Goal: Task Accomplishment & Management: Manage account settings

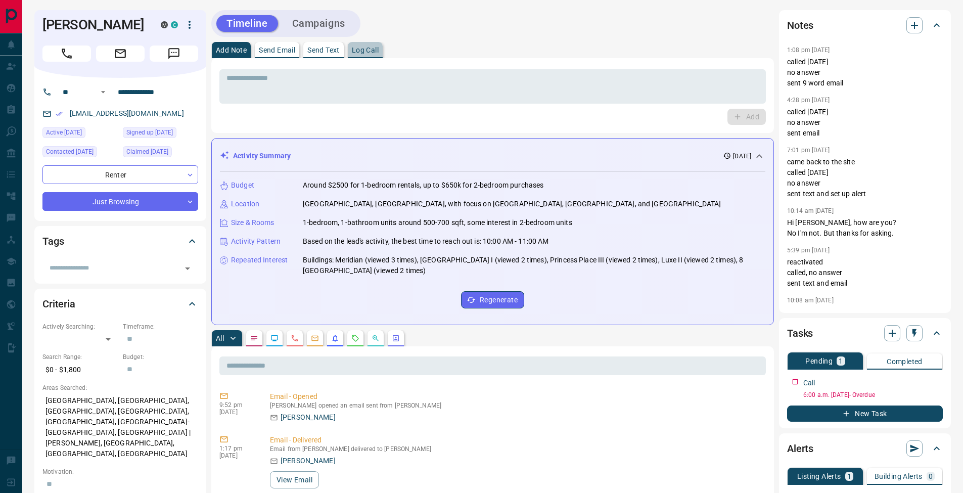
click at [365, 54] on p "Log Call" at bounding box center [365, 50] width 27 height 7
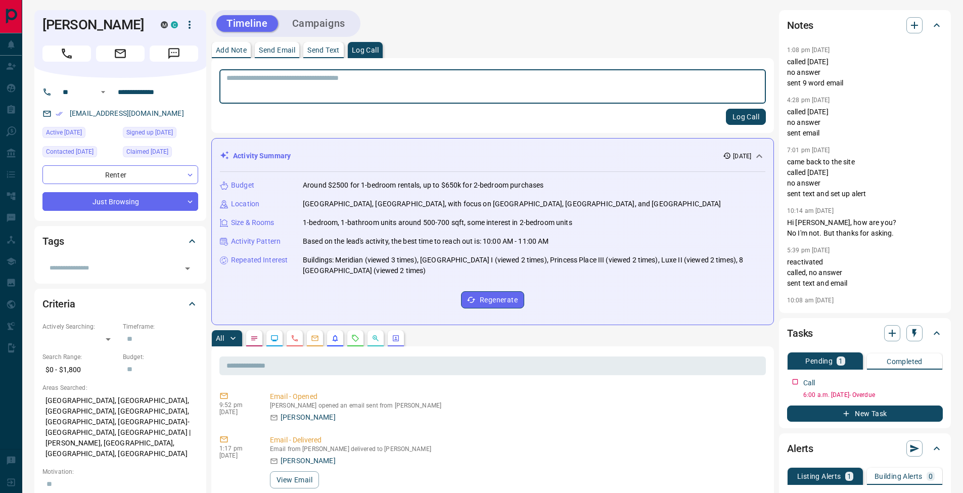
click at [741, 117] on button "Log Call" at bounding box center [746, 117] width 40 height 16
click at [244, 54] on button "Add Note" at bounding box center [231, 50] width 39 height 16
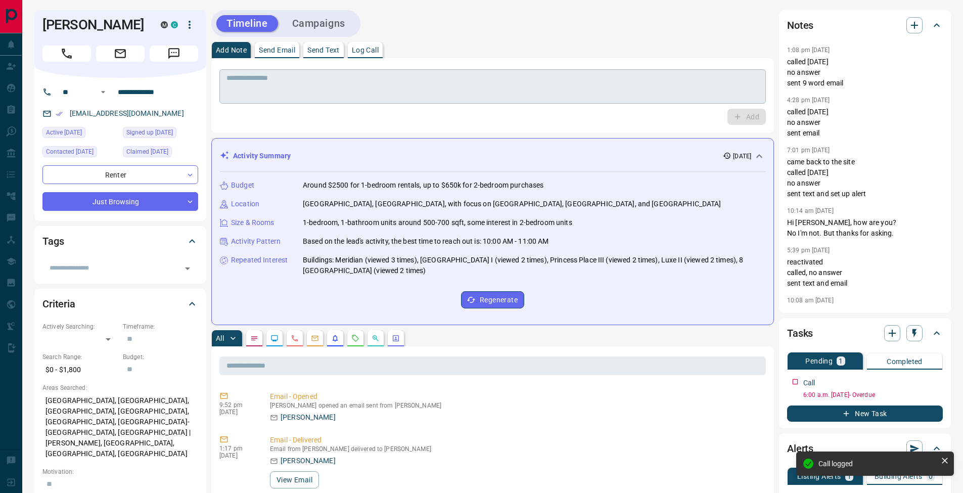
click at [408, 97] on textarea at bounding box center [493, 87] width 533 height 26
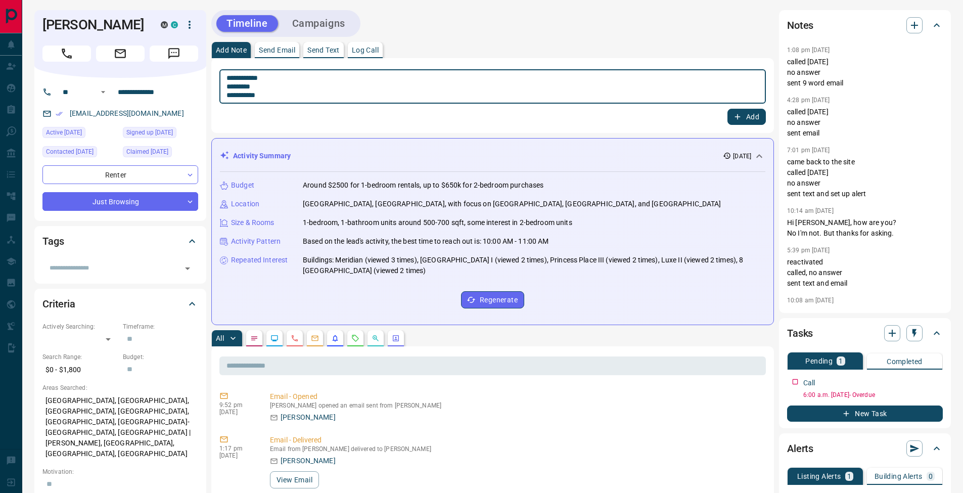
click at [231, 88] on textarea "**********" at bounding box center [493, 87] width 533 height 26
type textarea "**********"
click at [745, 114] on button "Add" at bounding box center [747, 117] width 38 height 16
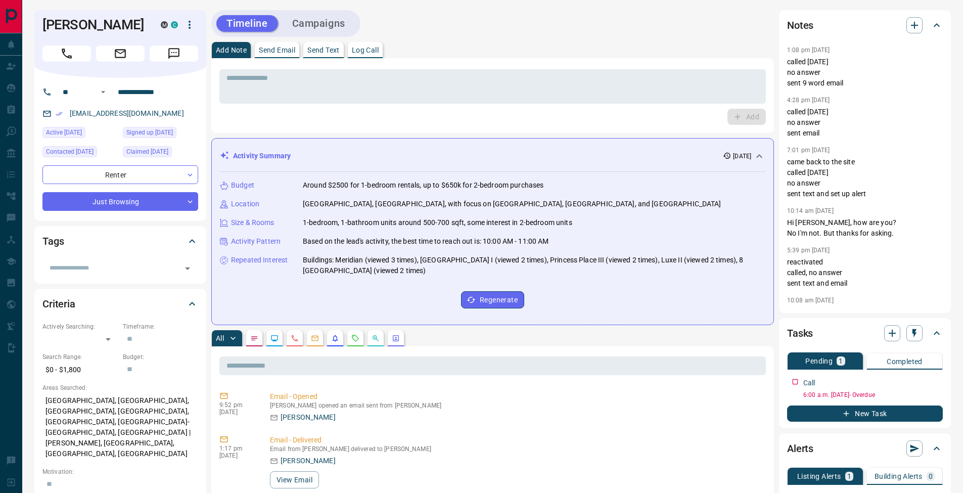
scroll to position [320, 0]
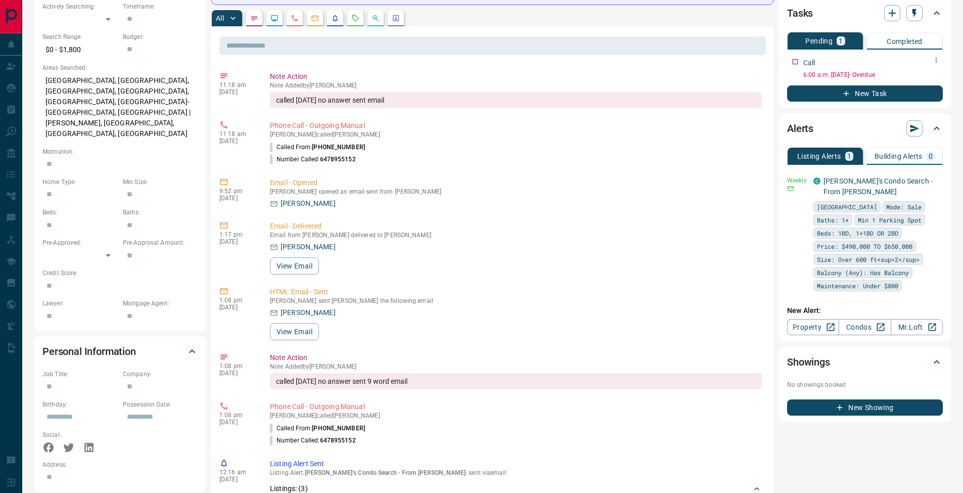
click at [938, 58] on icon "button" at bounding box center [937, 60] width 8 height 8
click at [931, 76] on li "Edit" at bounding box center [920, 79] width 45 height 15
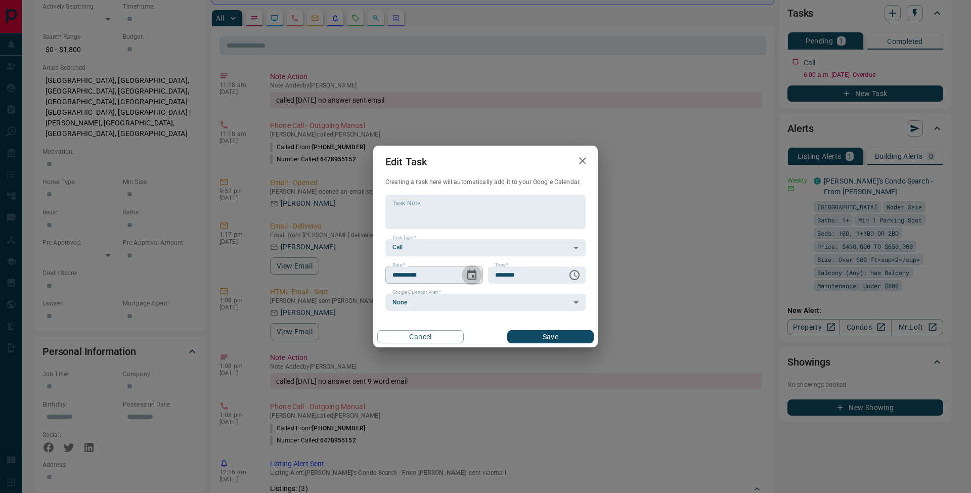
click at [478, 275] on button "Choose date, selected date is Sep 11, 2025" at bounding box center [472, 275] width 20 height 20
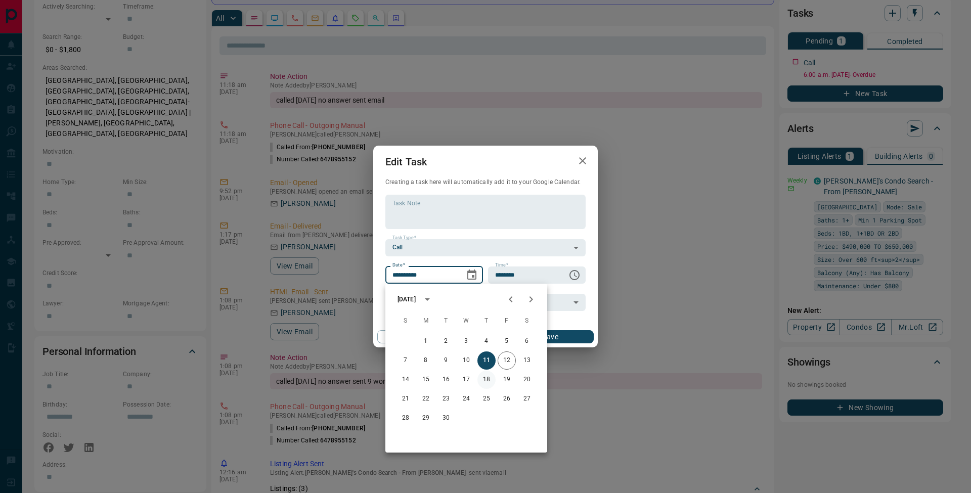
click at [483, 377] on button "18" at bounding box center [486, 380] width 18 height 18
type input "**********"
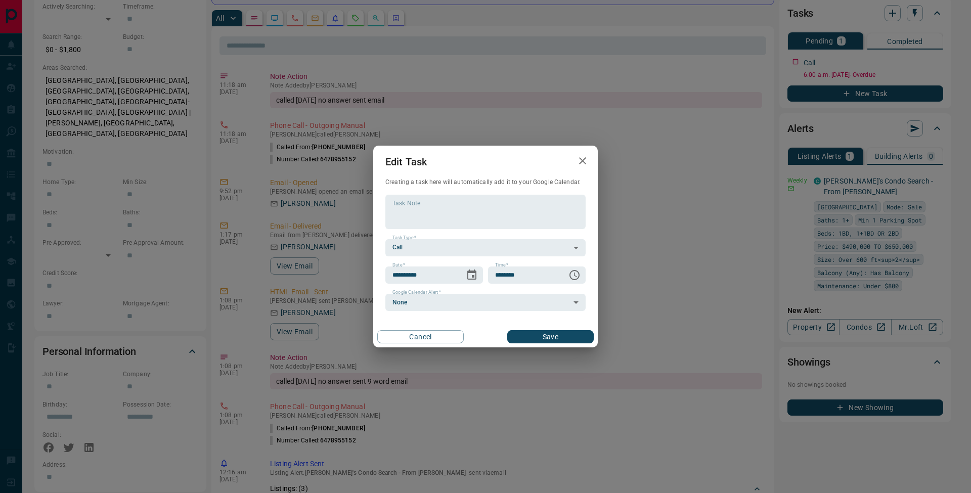
click at [563, 334] on button "Save" at bounding box center [550, 336] width 86 height 13
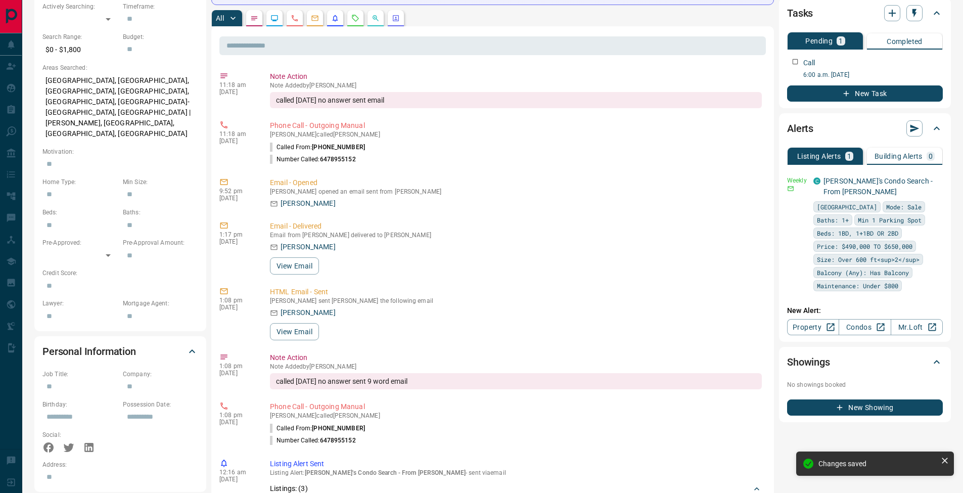
scroll to position [0, 0]
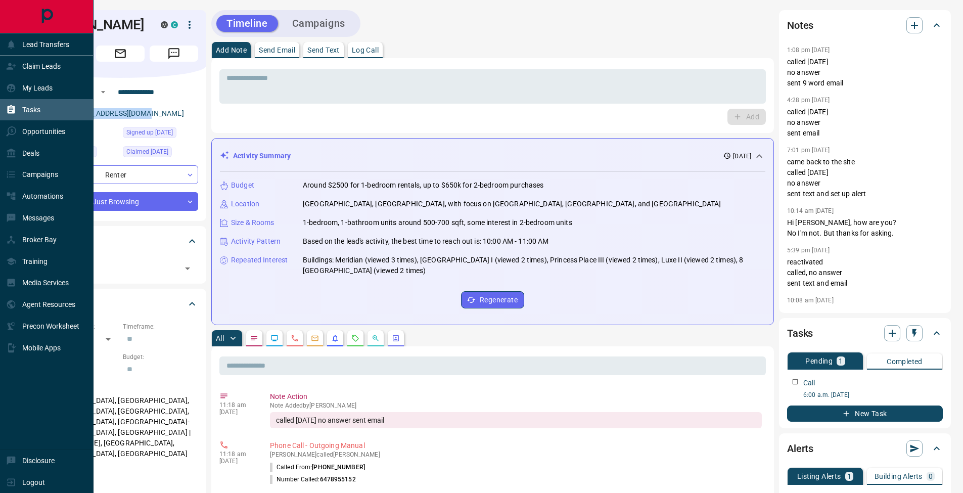
click at [16, 102] on div "Tasks" at bounding box center [23, 110] width 34 height 17
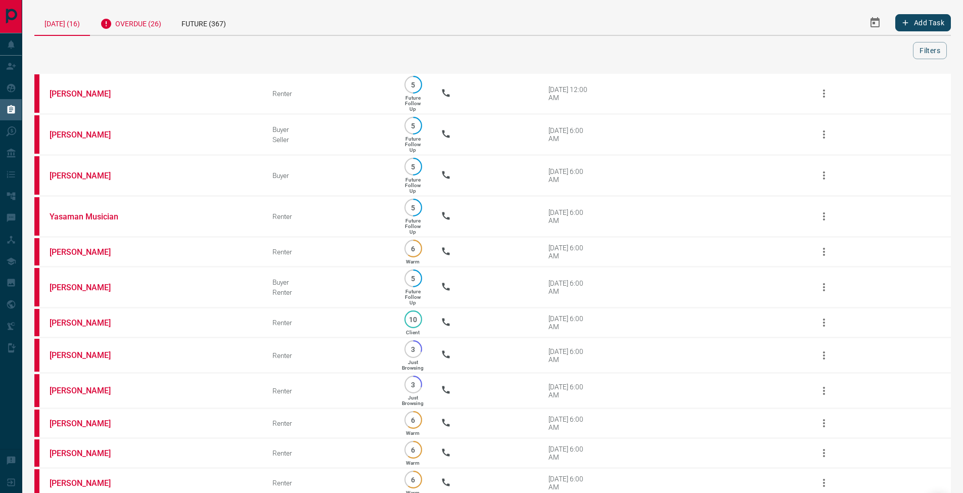
click at [151, 24] on div "Overdue (26)" at bounding box center [130, 22] width 81 height 25
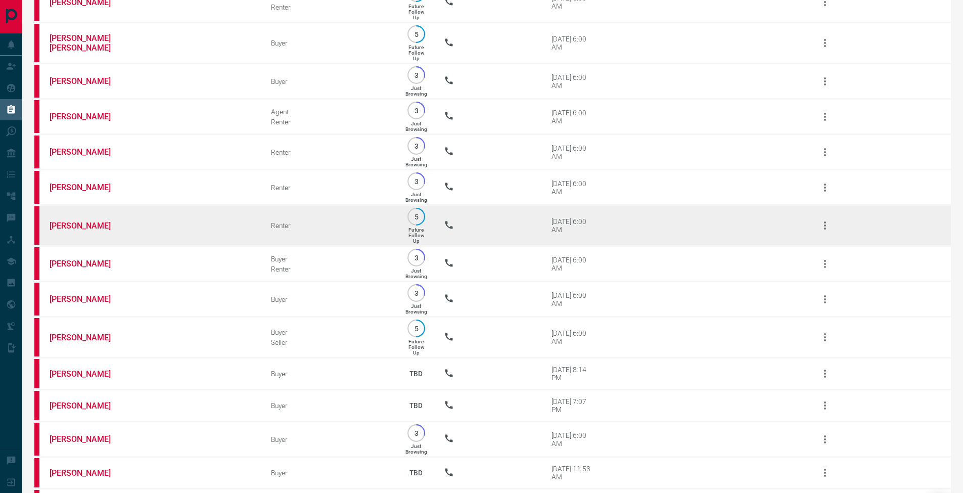
scroll to position [632, 0]
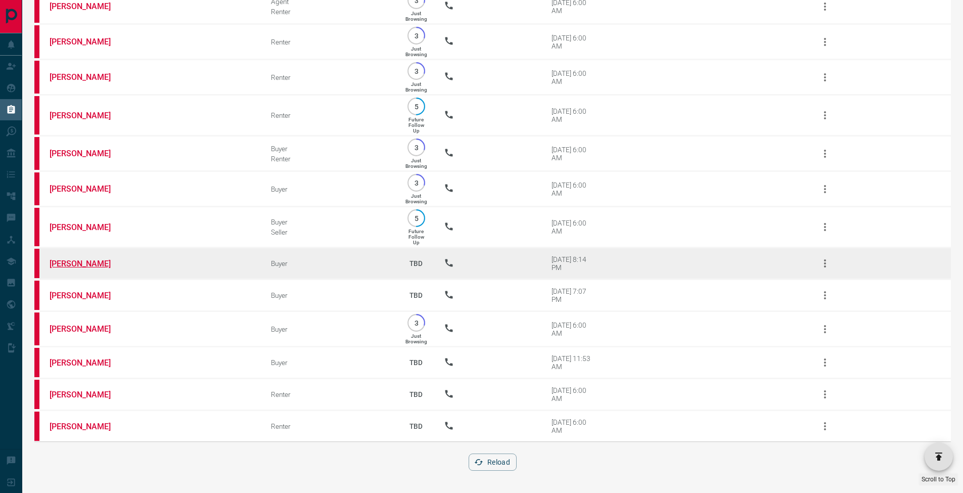
click at [96, 267] on link "[PERSON_NAME]" at bounding box center [88, 264] width 76 height 10
